Goal: Find specific page/section: Find specific page/section

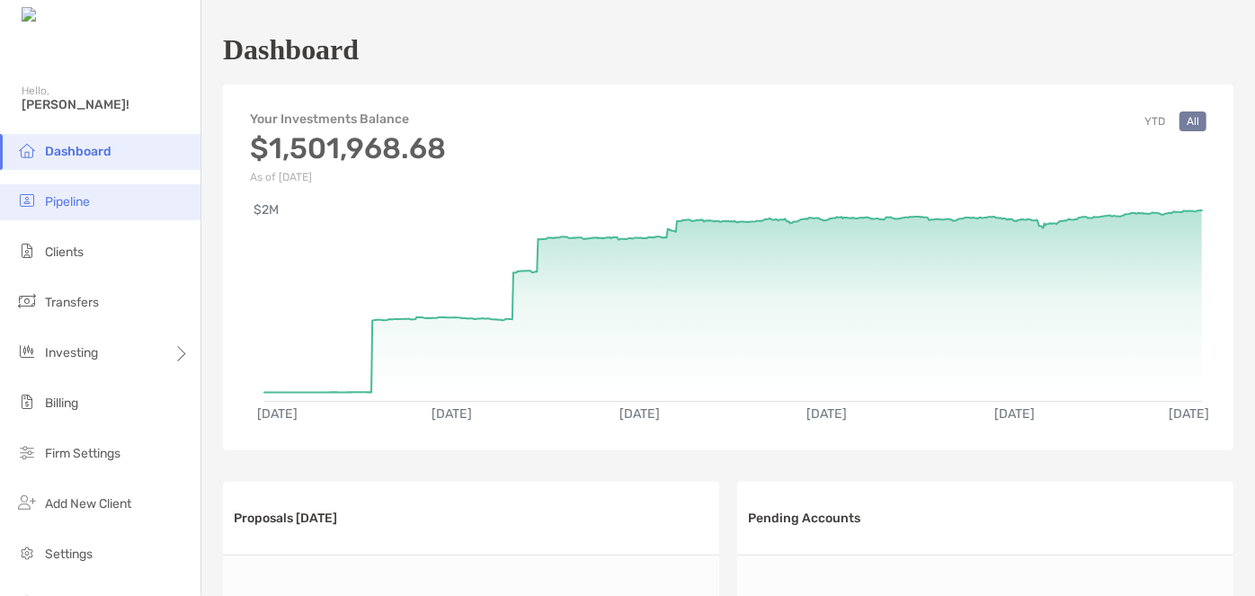
click at [72, 212] on li "Pipeline" at bounding box center [100, 202] width 200 height 36
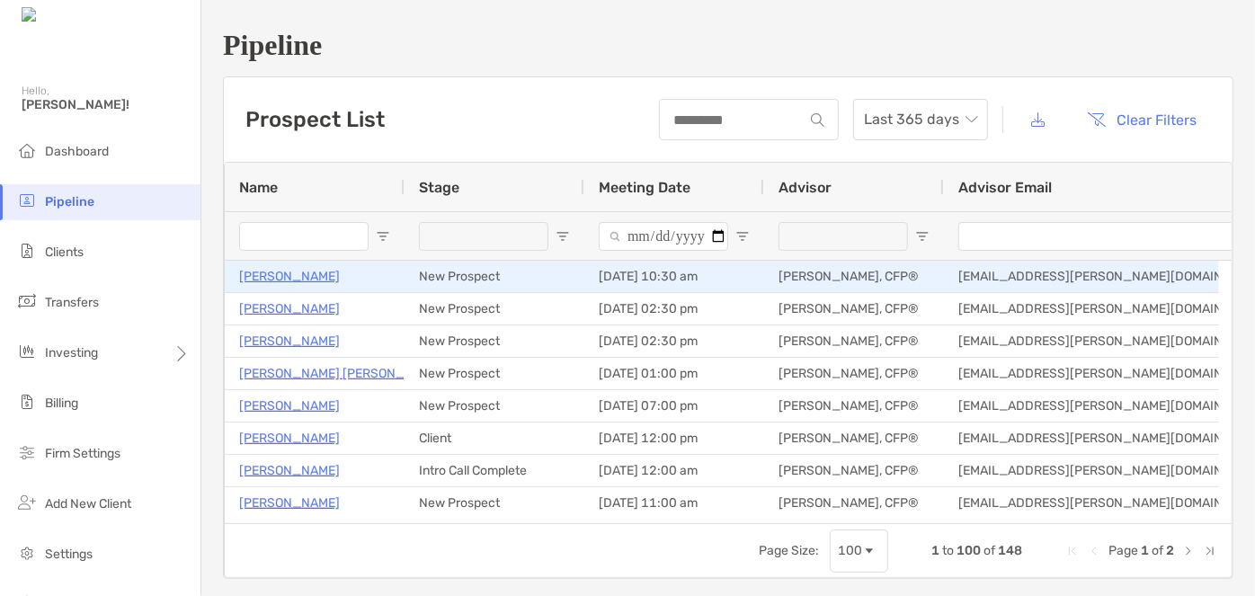
click at [299, 276] on p "[PERSON_NAME]" at bounding box center [289, 276] width 101 height 22
